Goal: Find specific page/section: Find specific page/section

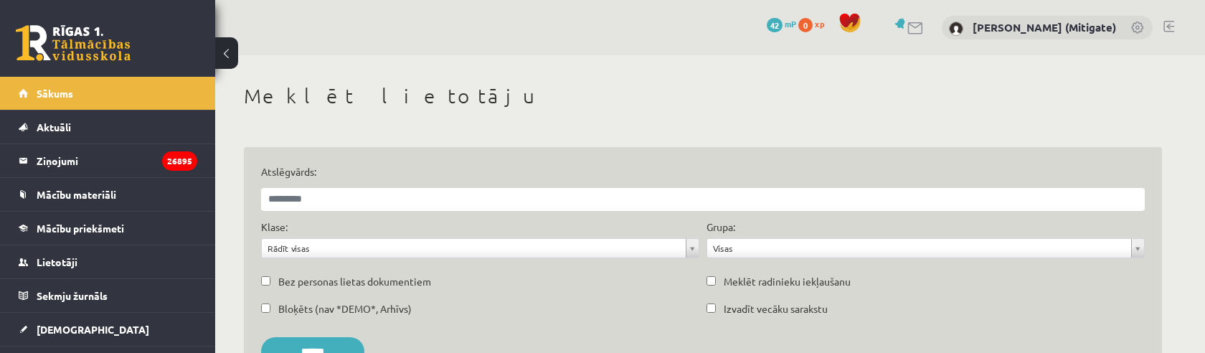
click at [380, 204] on input "Atslēgvārds:" at bounding box center [703, 199] width 884 height 23
type input "**********"
click at [308, 344] on input "******" at bounding box center [312, 351] width 103 height 29
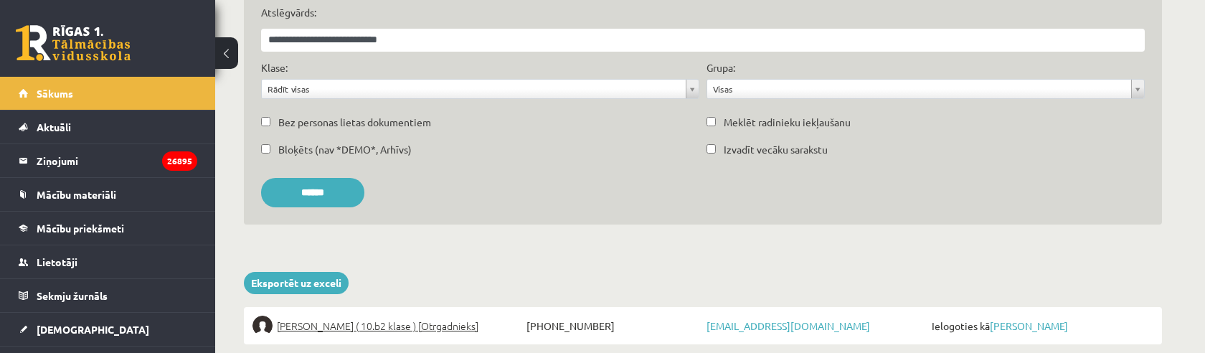
scroll to position [209, 0]
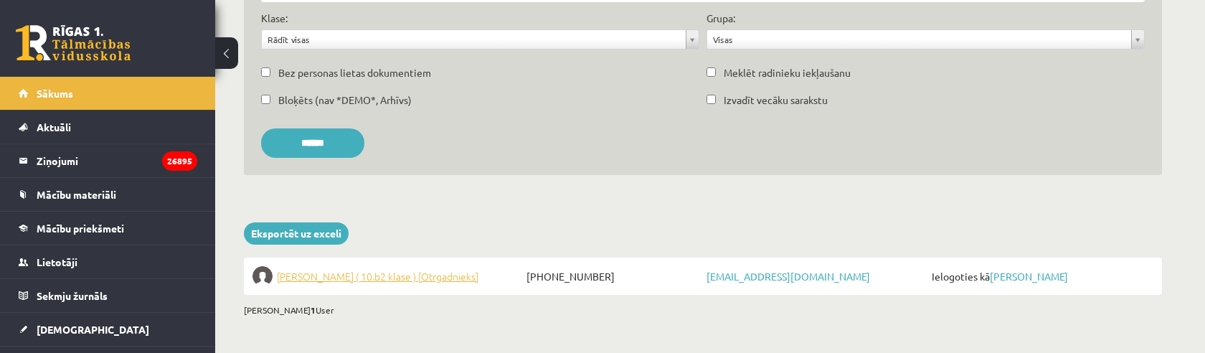
click at [359, 276] on span "Elizabete Miķelsone ( 10.b2 klase ) [Otrgadnieks]" at bounding box center [378, 276] width 202 height 20
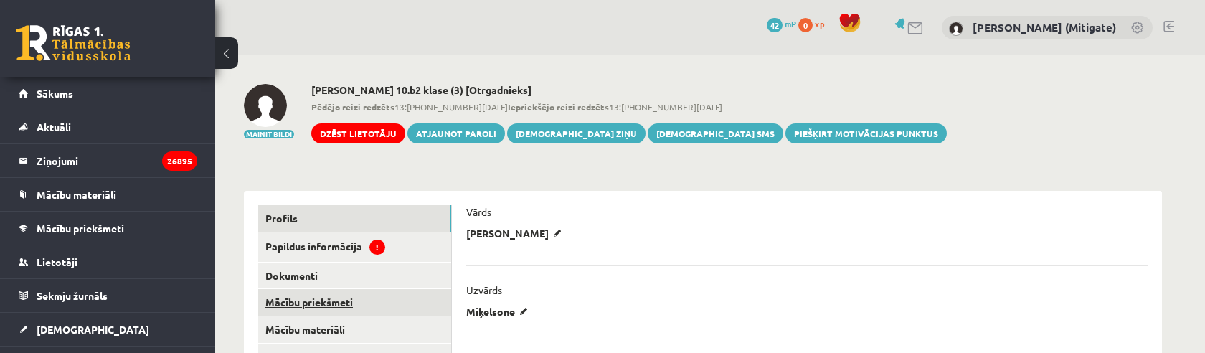
scroll to position [103, 0]
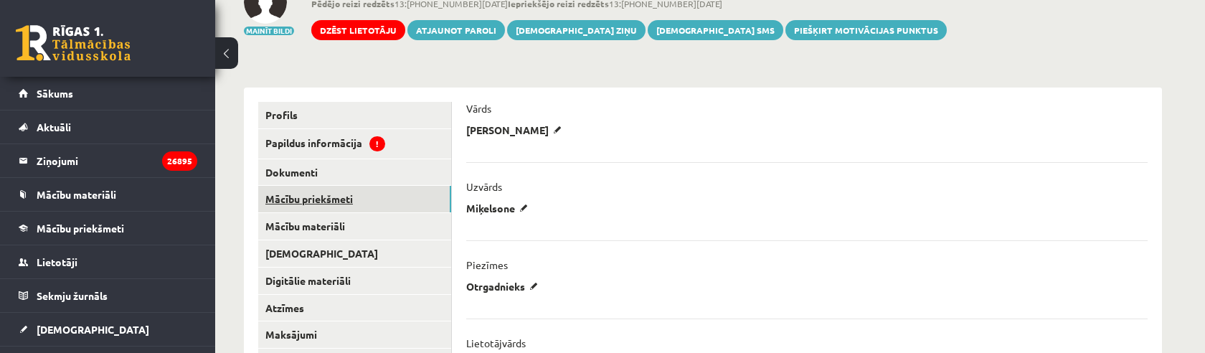
click at [326, 210] on link "Mācību priekšmeti" at bounding box center [354, 199] width 193 height 27
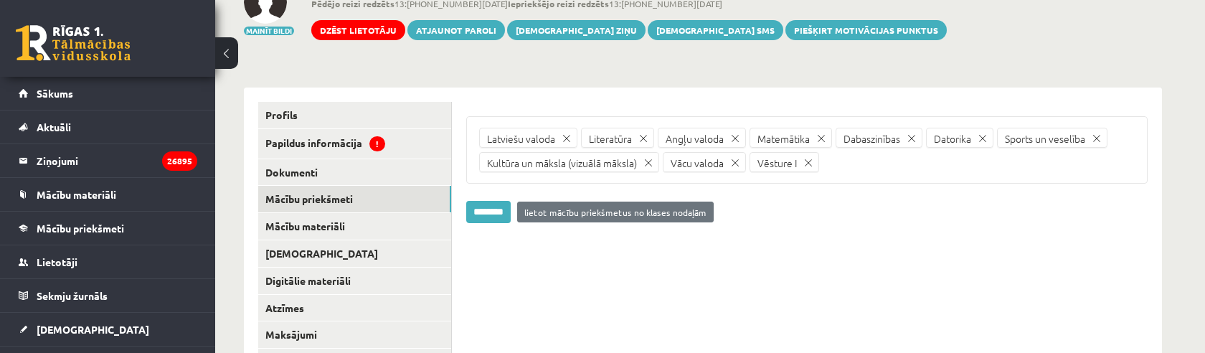
click at [915, 166] on ul "Latviešu valoda Literatūra Angļu valoda Matemātika Dabaszinības Datorika Sports…" at bounding box center [807, 149] width 682 height 67
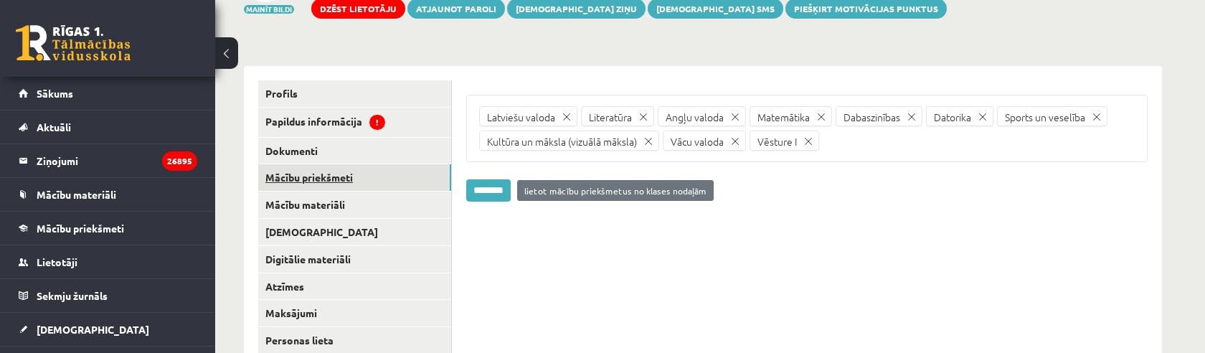
scroll to position [222, 0]
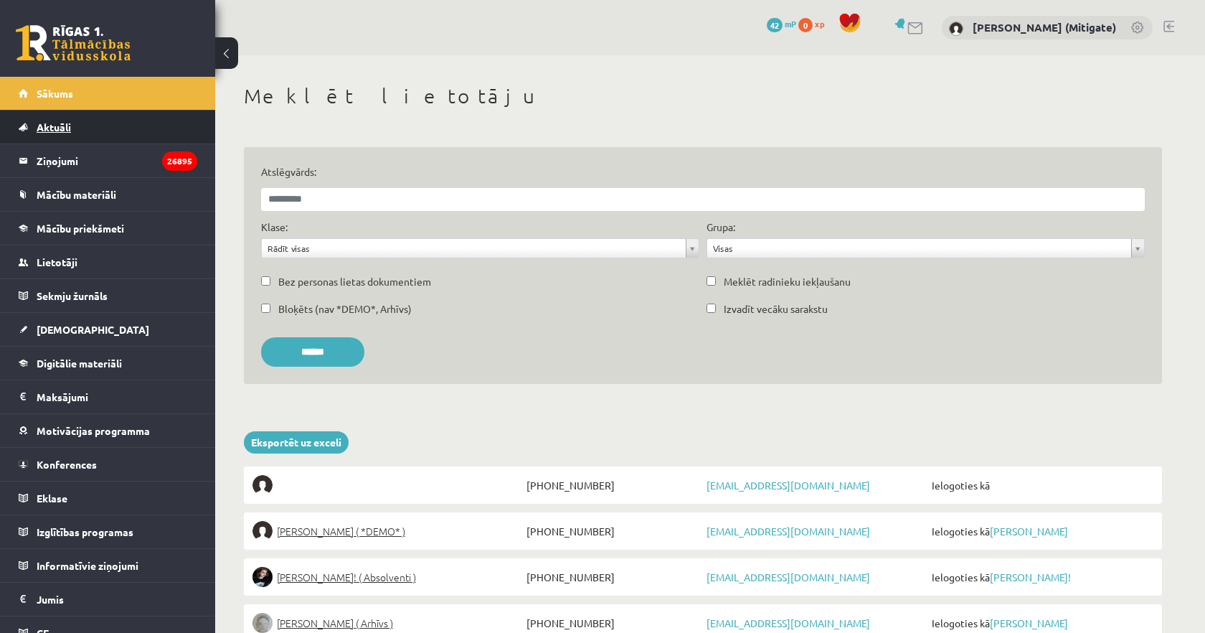
click at [62, 131] on span "Aktuāli" at bounding box center [54, 127] width 34 height 13
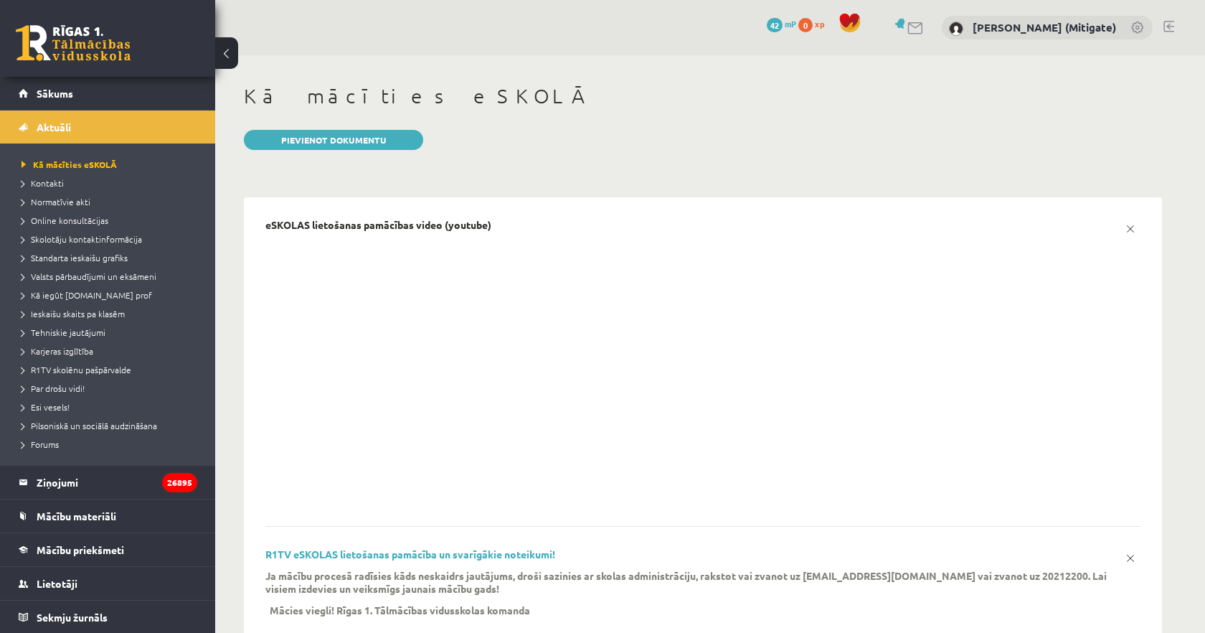
click at [63, 49] on link at bounding box center [73, 43] width 115 height 36
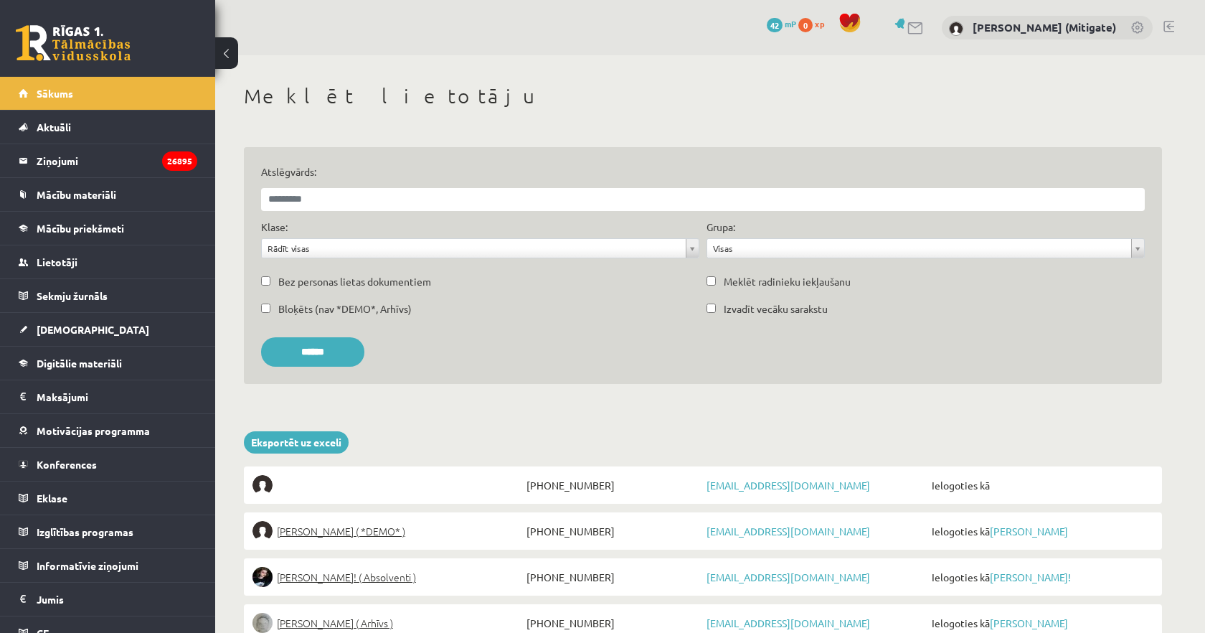
click at [78, 43] on link at bounding box center [73, 43] width 115 height 36
click at [76, 42] on link at bounding box center [73, 43] width 115 height 36
